Goal: Navigation & Orientation: Find specific page/section

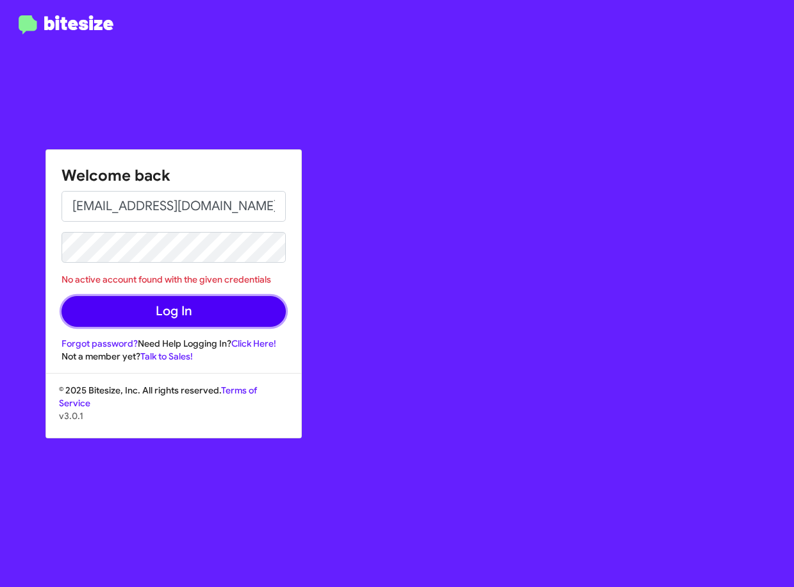
click at [201, 317] on button "Log In" at bounding box center [173, 311] width 224 height 31
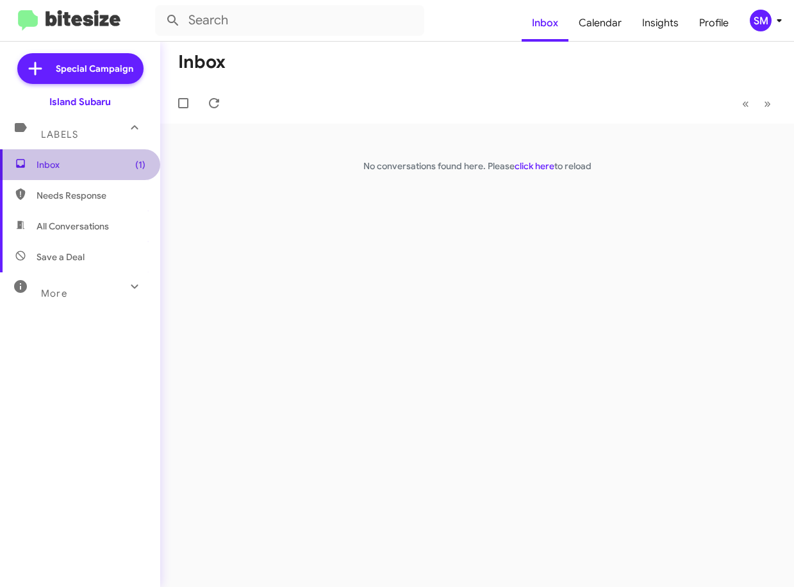
click at [93, 169] on span "Inbox (1)" at bounding box center [91, 164] width 109 height 13
click at [102, 13] on img at bounding box center [69, 20] width 102 height 21
click at [76, 286] on div "More" at bounding box center [67, 288] width 114 height 24
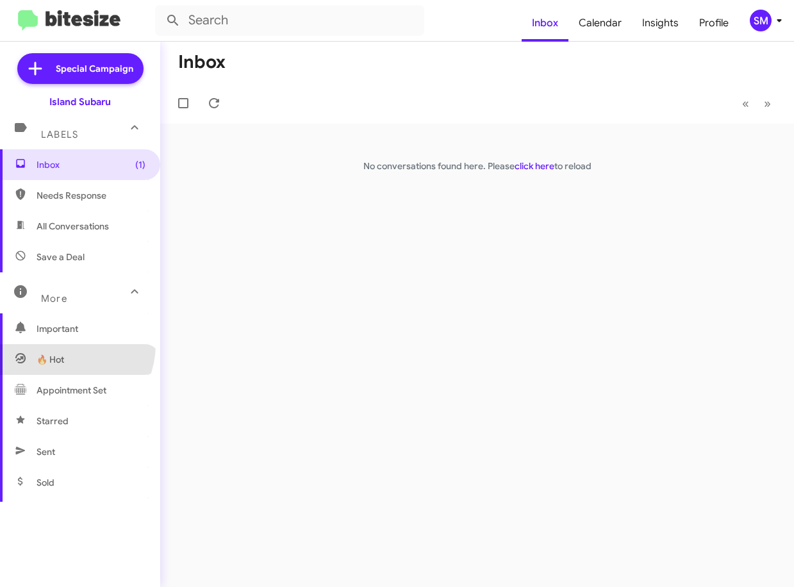
click at [56, 363] on span "🔥 Hot" at bounding box center [51, 359] width 28 height 13
type input "in:appointment"
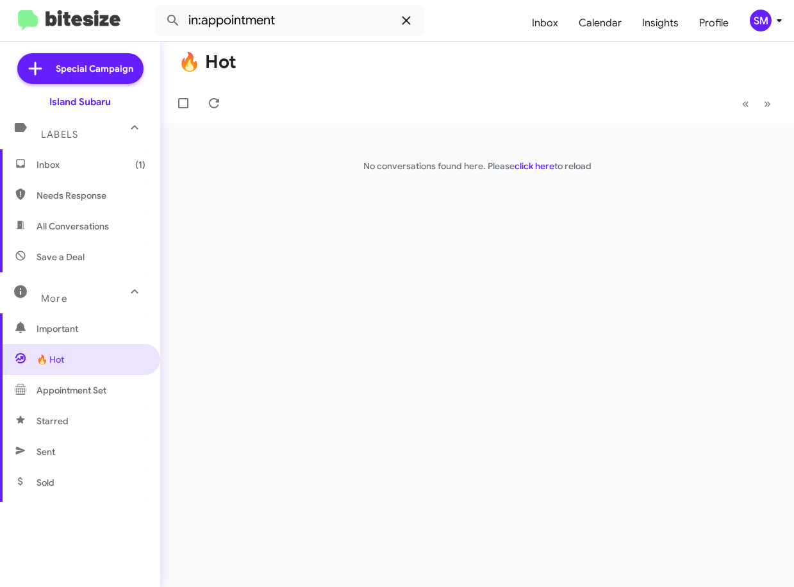
click at [411, 25] on icon at bounding box center [405, 20] width 15 height 15
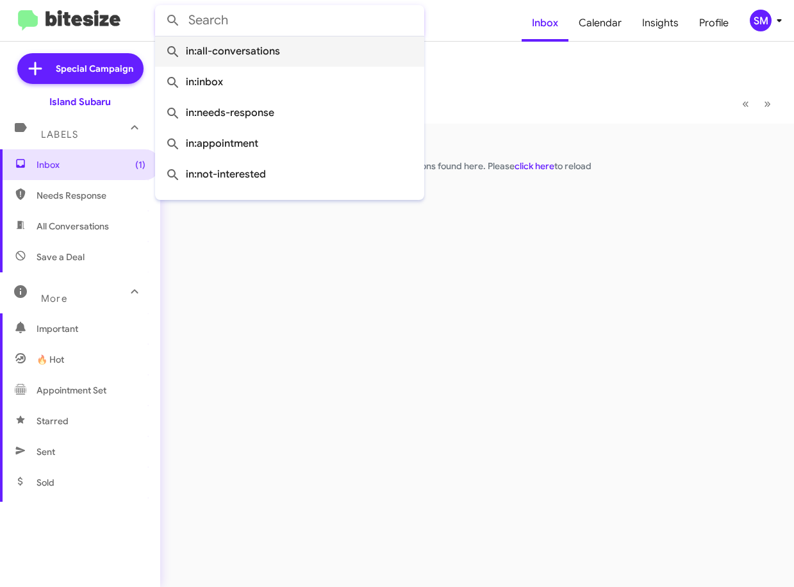
click at [277, 46] on span "in:all-conversations" at bounding box center [289, 51] width 249 height 31
type input "in:all-conversations"
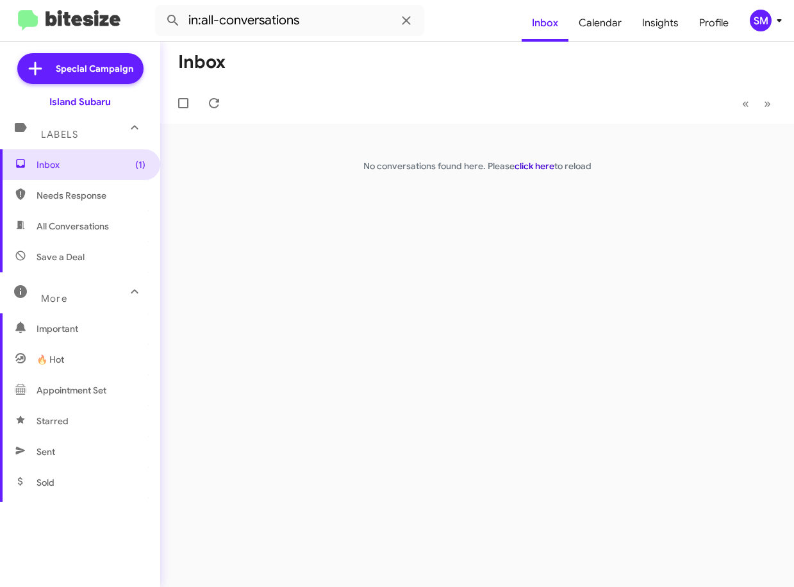
click at [543, 165] on link "click here" at bounding box center [534, 166] width 40 height 12
click at [670, 34] on span "Insights" at bounding box center [660, 22] width 57 height 37
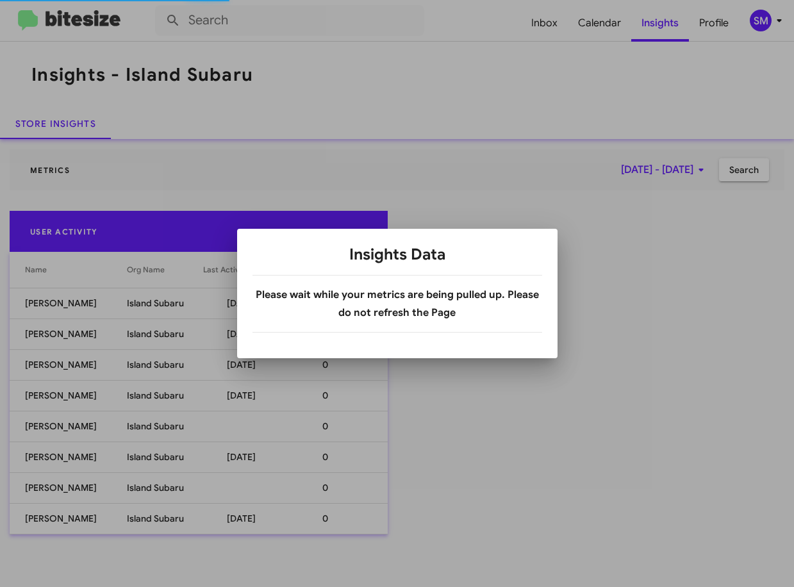
click at [601, 217] on div at bounding box center [397, 293] width 794 height 587
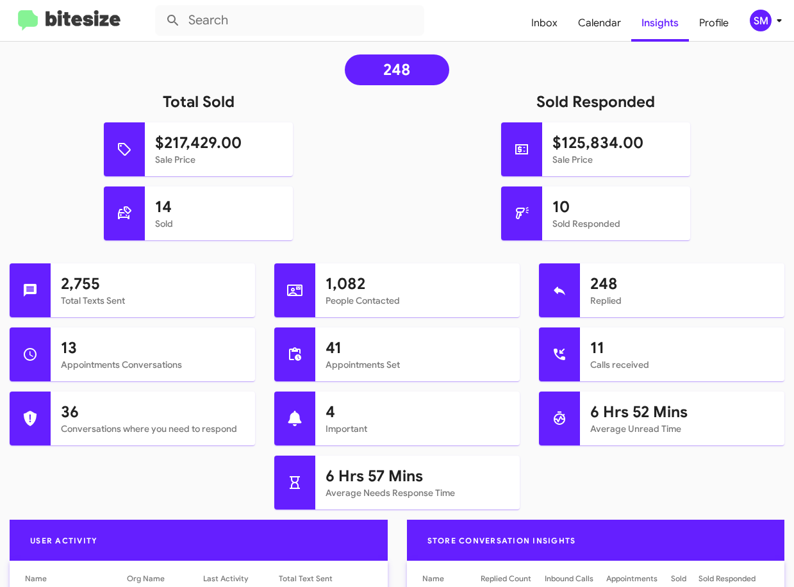
scroll to position [256, 0]
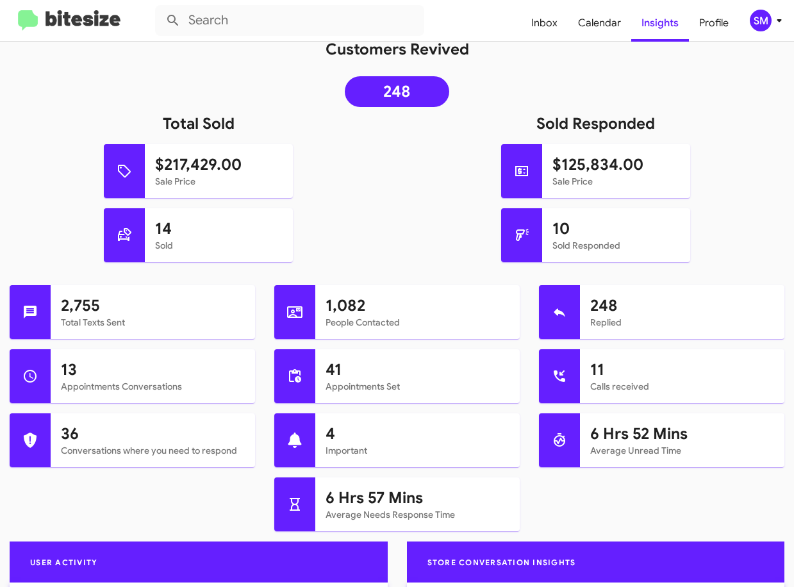
click at [115, 311] on h1 "2,755" at bounding box center [153, 305] width 184 height 20
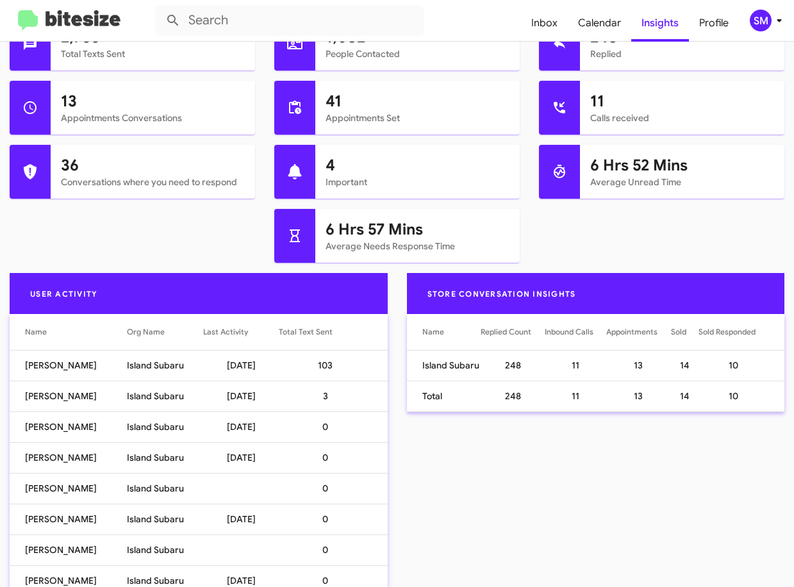
scroll to position [576, 0]
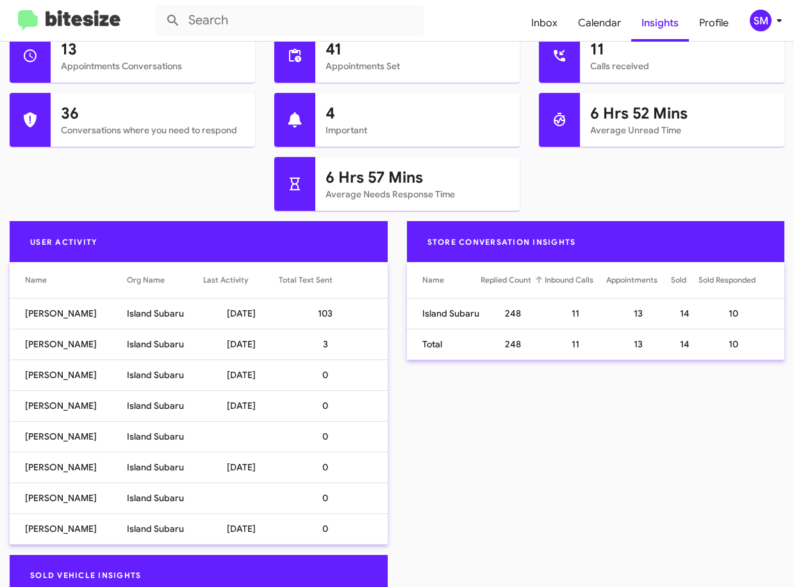
click at [496, 279] on div "Replied Count" at bounding box center [505, 279] width 51 height 13
click at [22, 120] on div at bounding box center [30, 120] width 41 height 54
click at [94, 107] on h1 "36" at bounding box center [153, 113] width 184 height 20
click at [75, 111] on h1 "36" at bounding box center [153, 113] width 184 height 20
click at [231, 113] on icon at bounding box center [236, 110] width 15 height 15
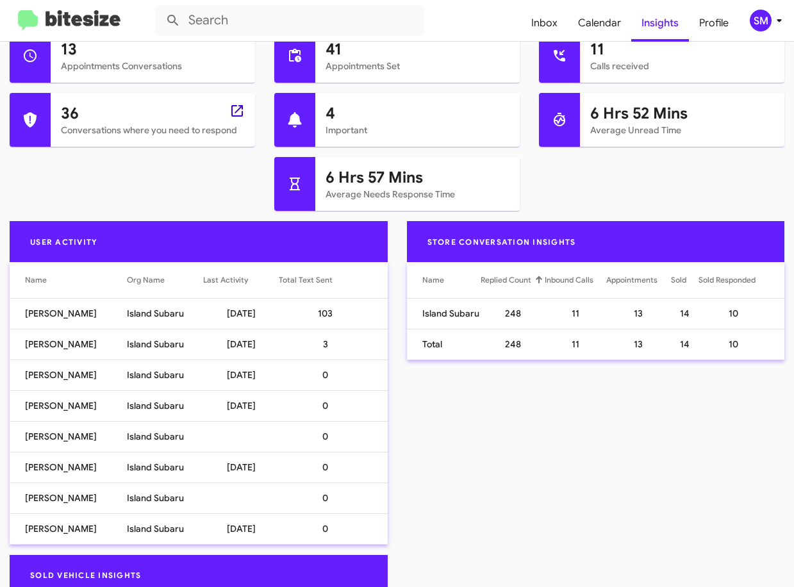
type input "in:needs-response"
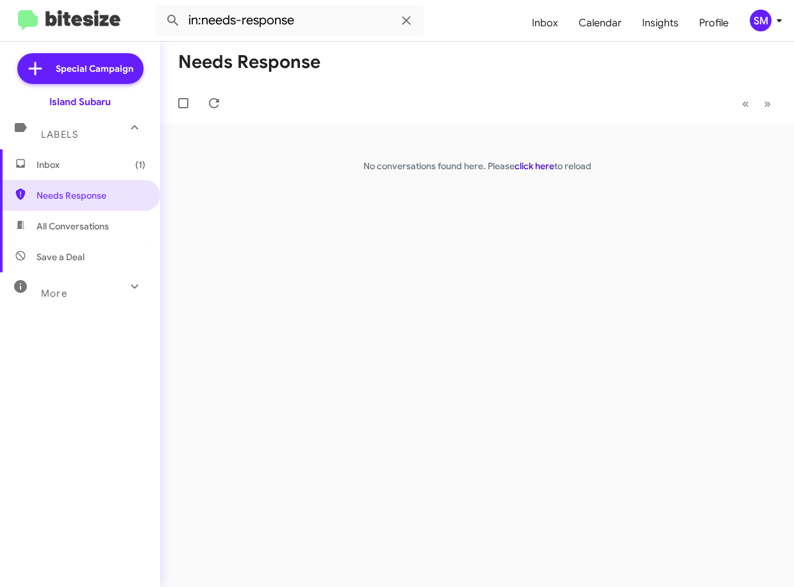
click at [539, 168] on link "click here" at bounding box center [534, 166] width 40 height 12
click at [705, 19] on span "Profile" at bounding box center [714, 22] width 50 height 37
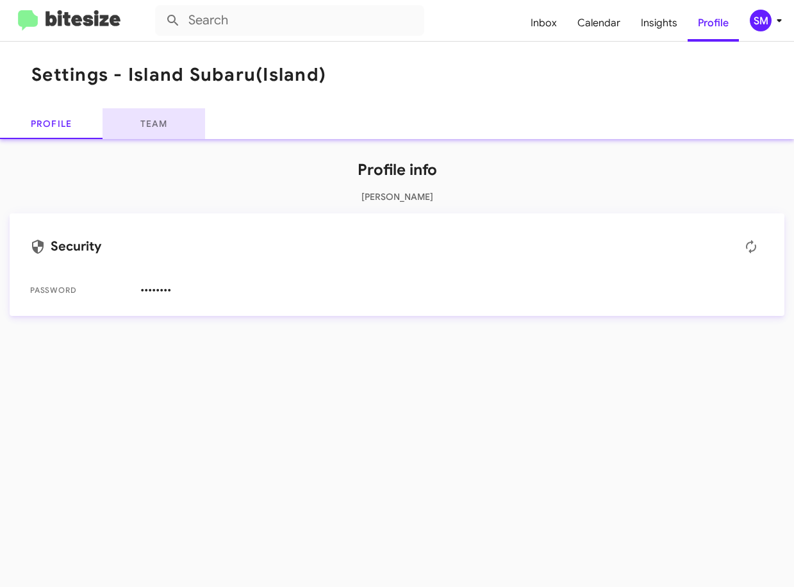
click at [143, 127] on link "Team" at bounding box center [153, 123] width 102 height 31
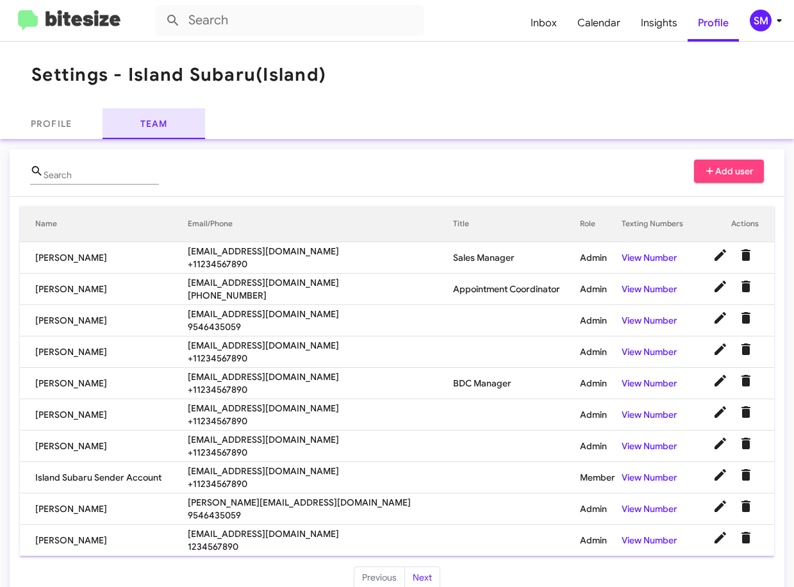
scroll to position [23, 0]
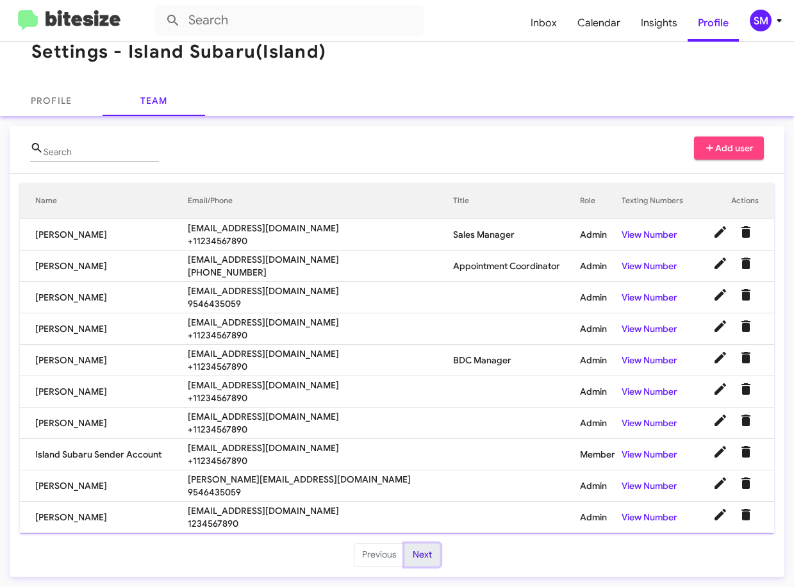
click at [417, 557] on button "Next" at bounding box center [422, 554] width 36 height 23
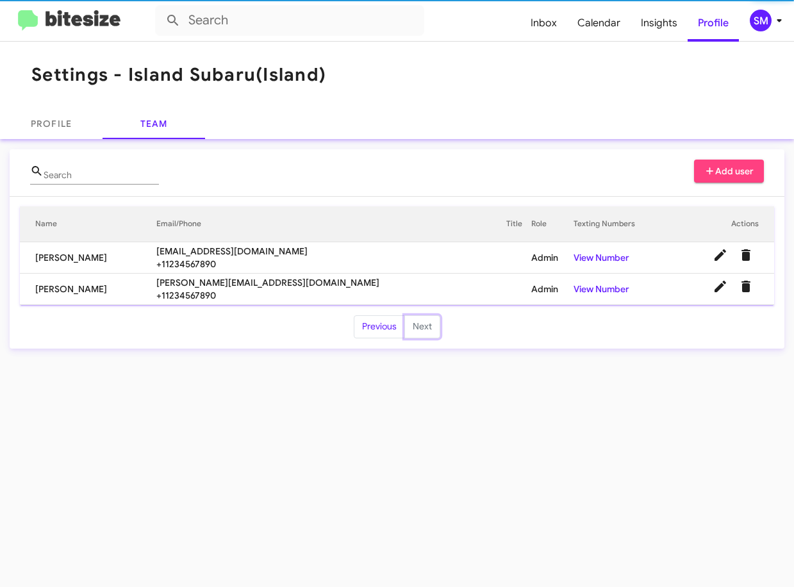
scroll to position [0, 0]
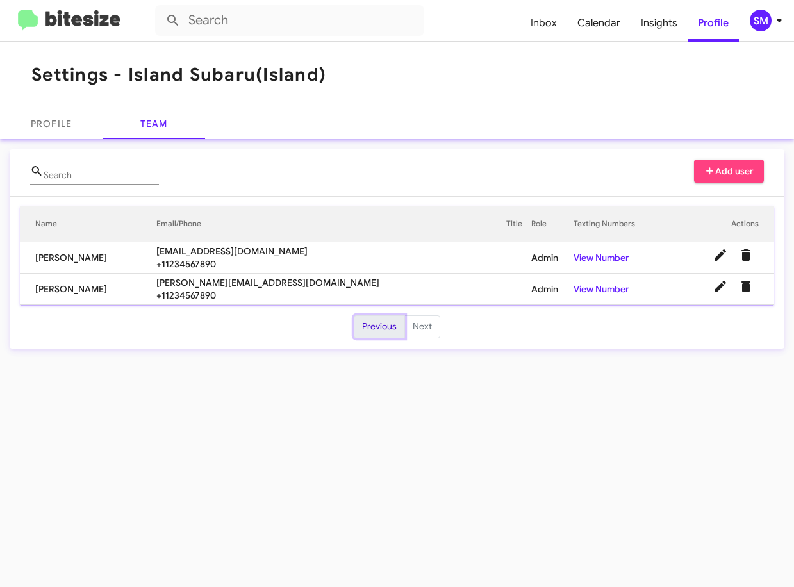
click at [378, 331] on button "Previous" at bounding box center [379, 326] width 51 height 23
